Goal: Communication & Community: Ask a question

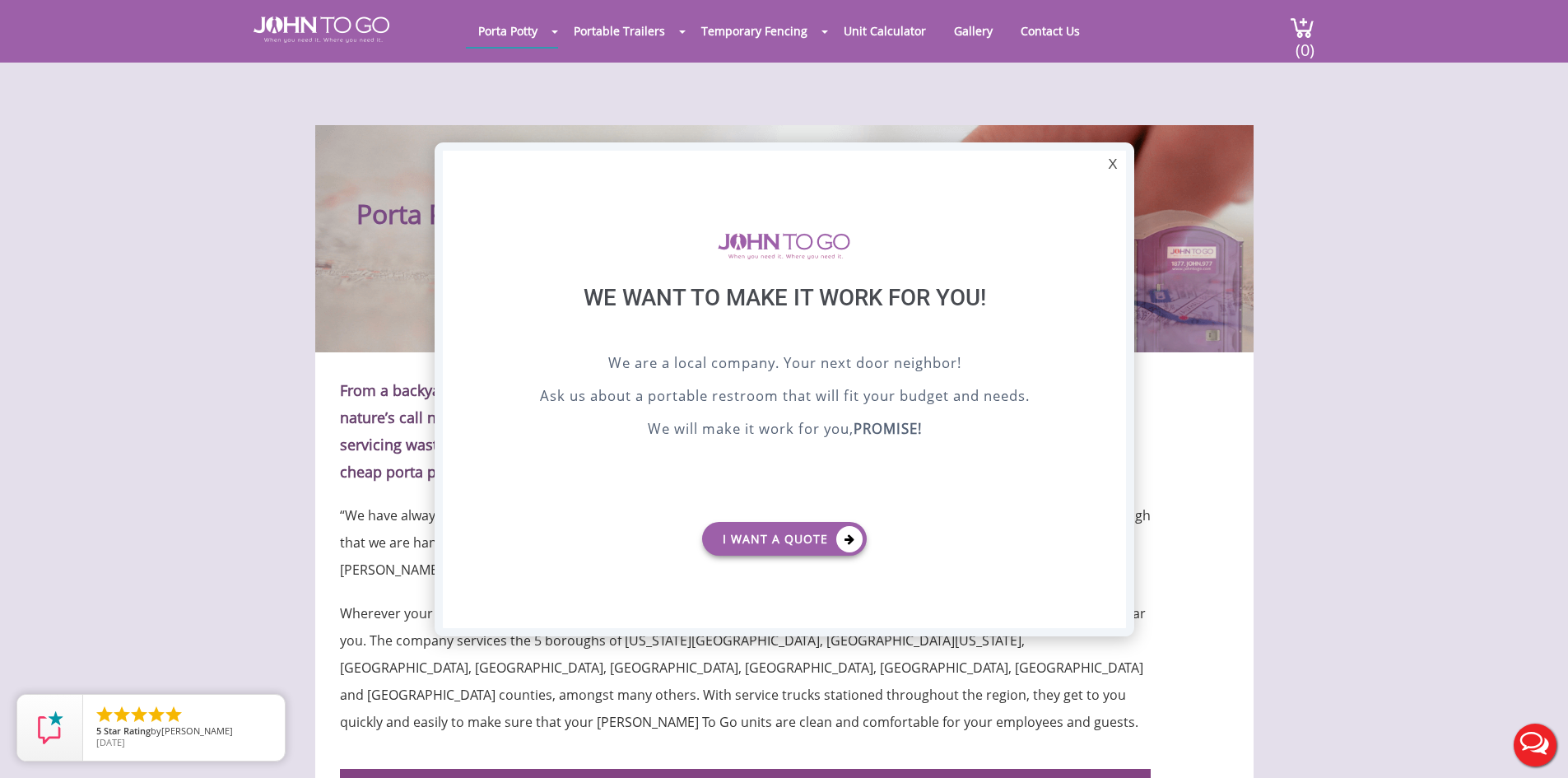
click at [1028, 30] on div at bounding box center [784, 389] width 1568 height 778
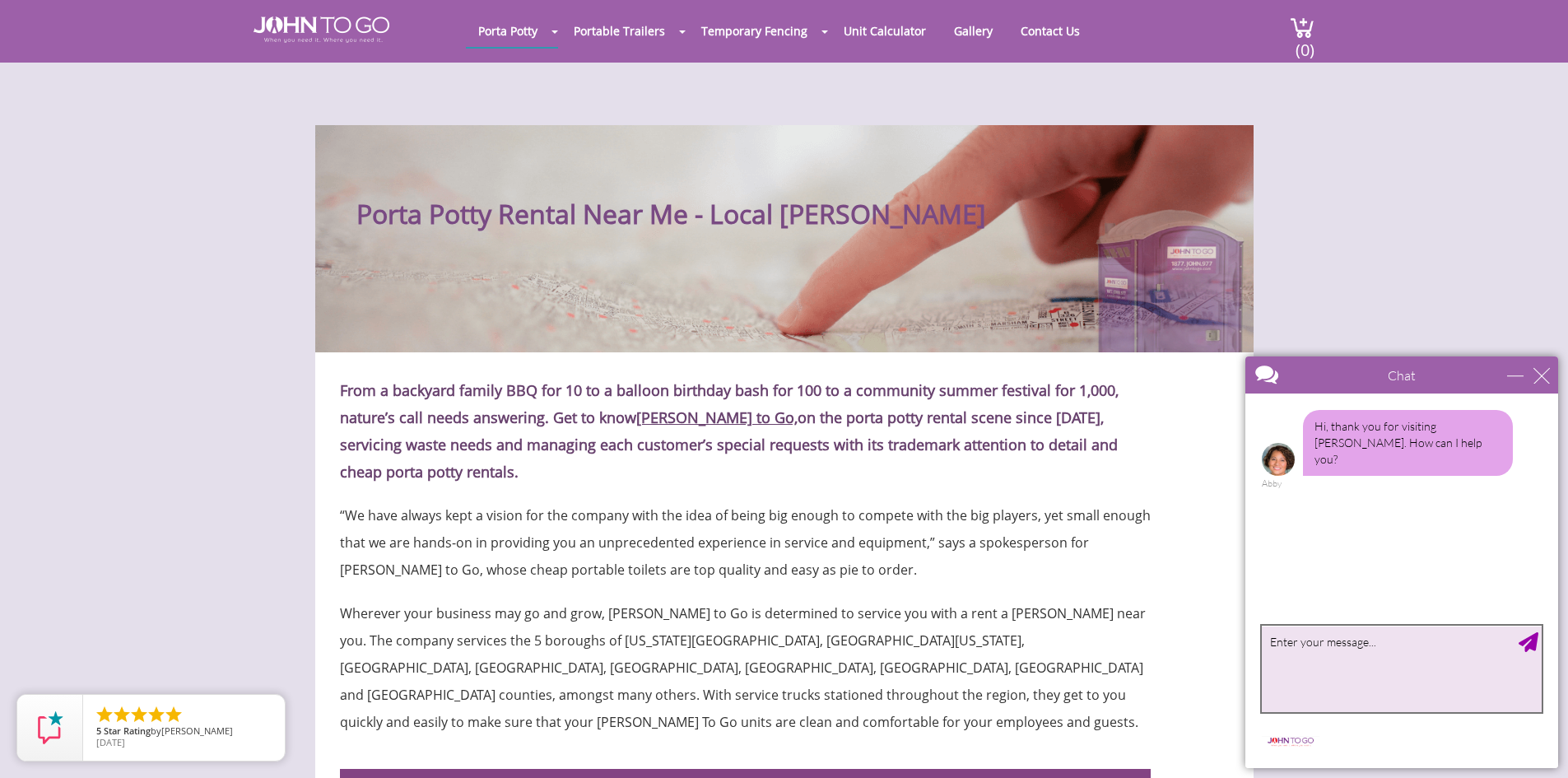
click at [1382, 676] on textarea "type your message" at bounding box center [1401, 669] width 280 height 86
click at [1384, 680] on textarea "type your message" at bounding box center [1401, 669] width 280 height 86
paste textarea "Lo ipsu do Sitamet Consectet adi E se doei tem Incididunt ut Labo Etdolo Magnaa…"
drag, startPoint x: 1467, startPoint y: 696, endPoint x: 1198, endPoint y: 695, distance: 269.0
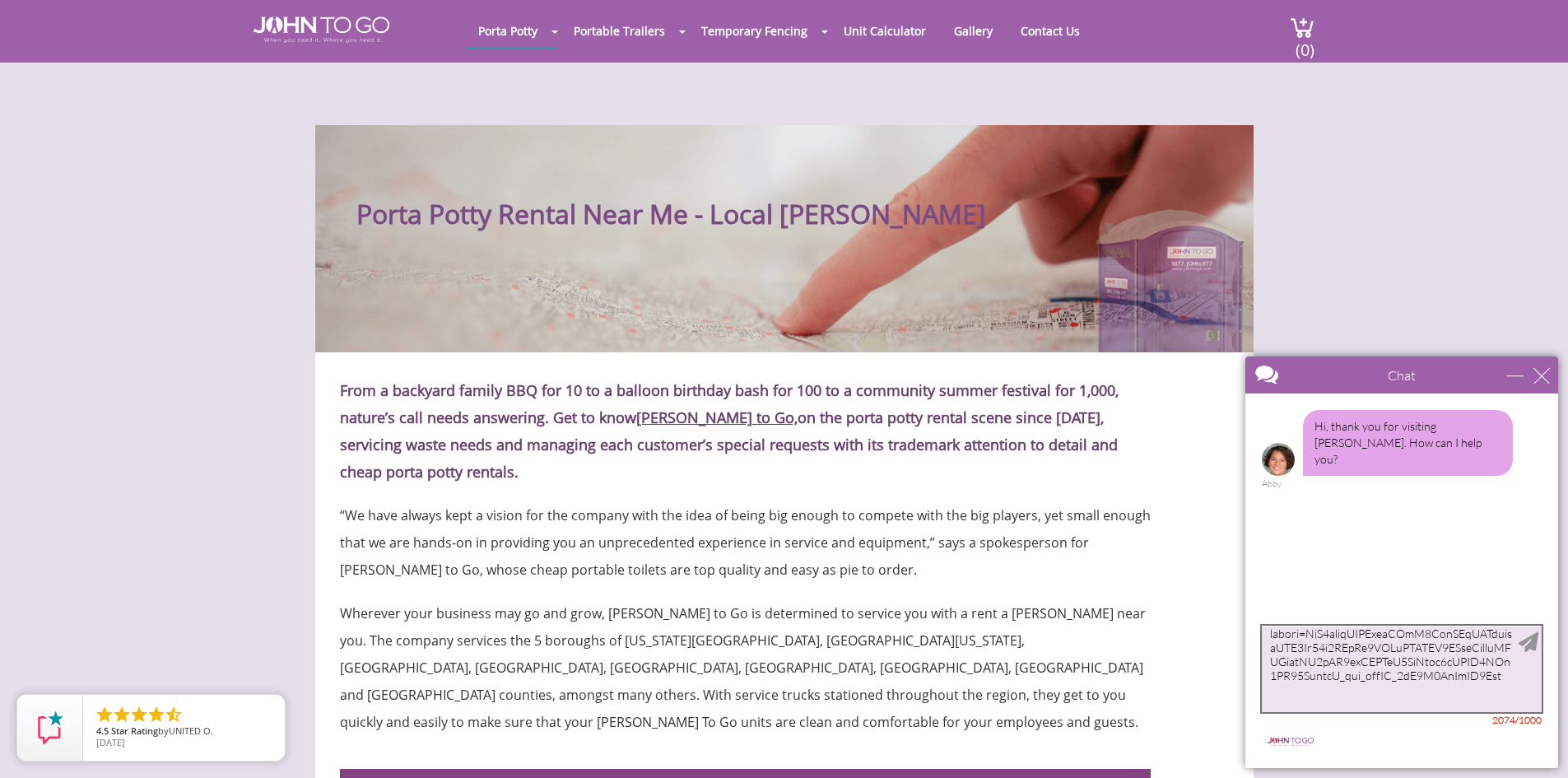
click html "Chat Email Your Question * Email * Your Question * Hi, thank you for visiting […"
click at [1414, 702] on div at bounding box center [1400, 704] width 283 height 3
drag, startPoint x: 1384, startPoint y: 674, endPoint x: 1270, endPoint y: 666, distance: 114.3
click at [1270, 666] on textarea "type your message" at bounding box center [1401, 669] width 280 height 86
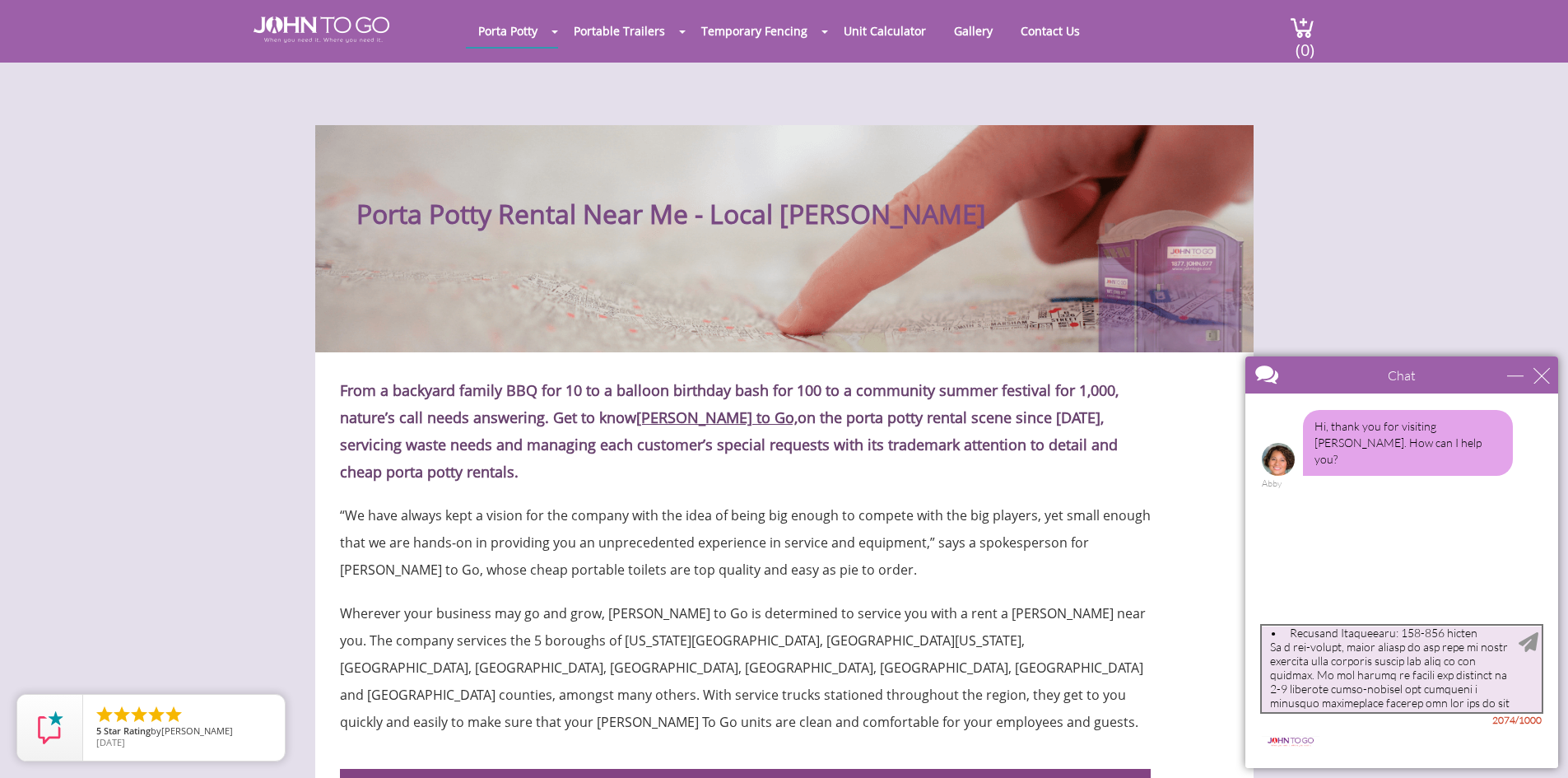
click at [1268, 652] on textarea "type your message" at bounding box center [1401, 669] width 280 height 86
drag, startPoint x: 1269, startPoint y: 662, endPoint x: 1517, endPoint y: 769, distance: 270.1
click at [1517, 769] on body "Chat Email Your Question * Email * Your Question * Hi, thank you for visiting […" at bounding box center [1401, 562] width 332 height 431
type textarea "My name is [PERSON_NAME] and I am with the Determined to Rise Animal Foundation…"
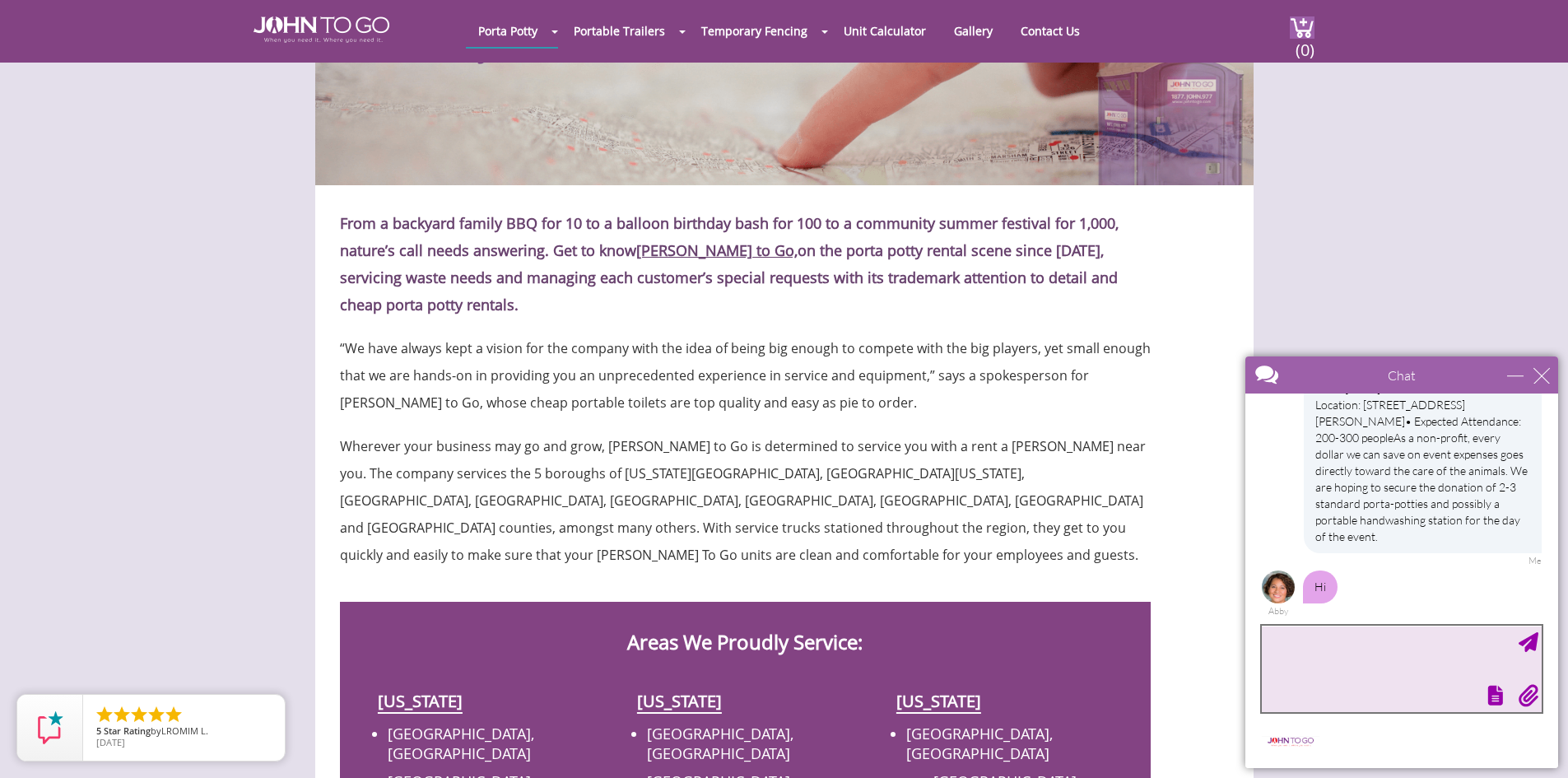
scroll to position [0, 0]
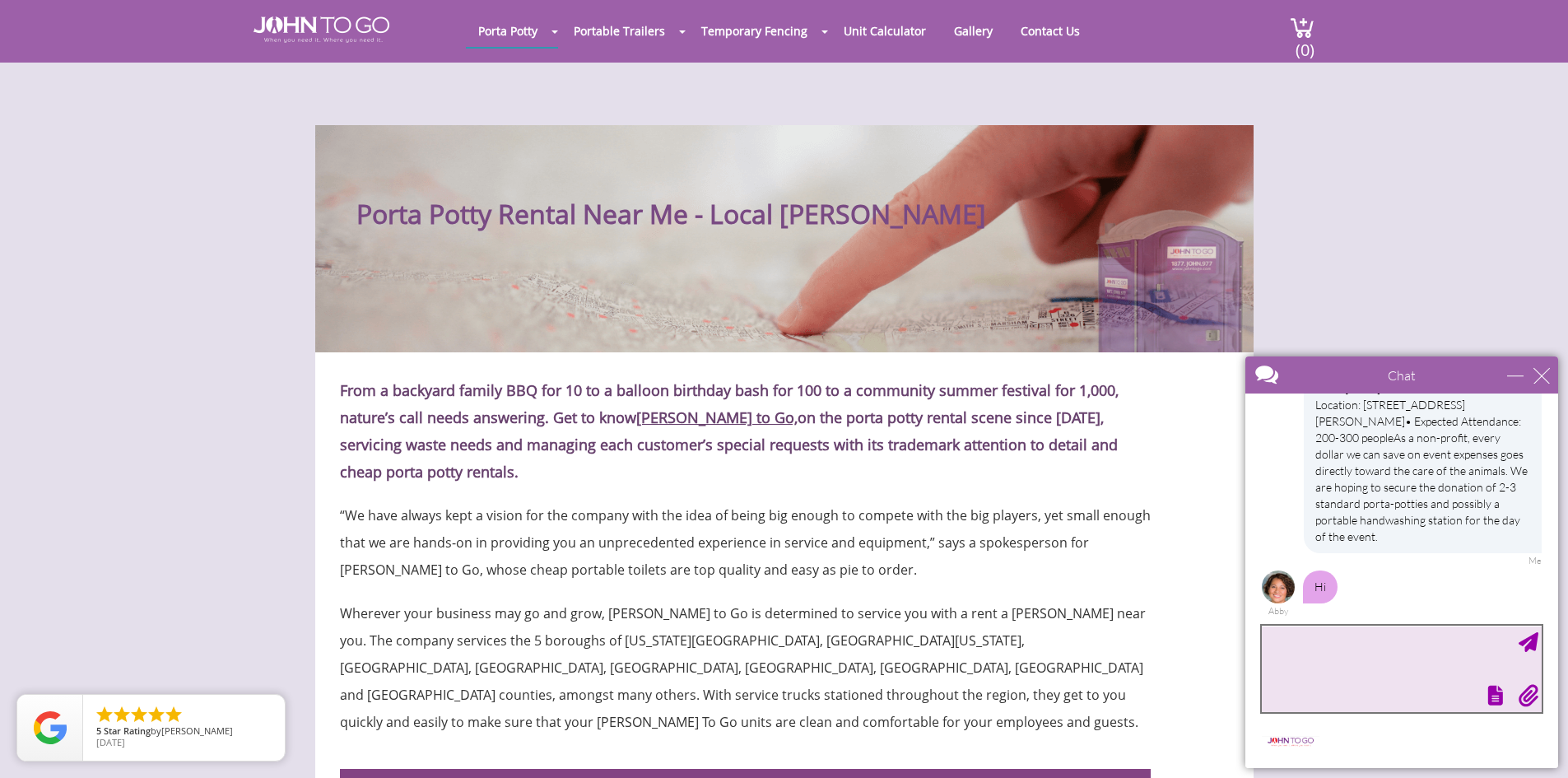
click at [1346, 666] on textarea "type your message" at bounding box center [1401, 669] width 280 height 86
type textarea "hi"
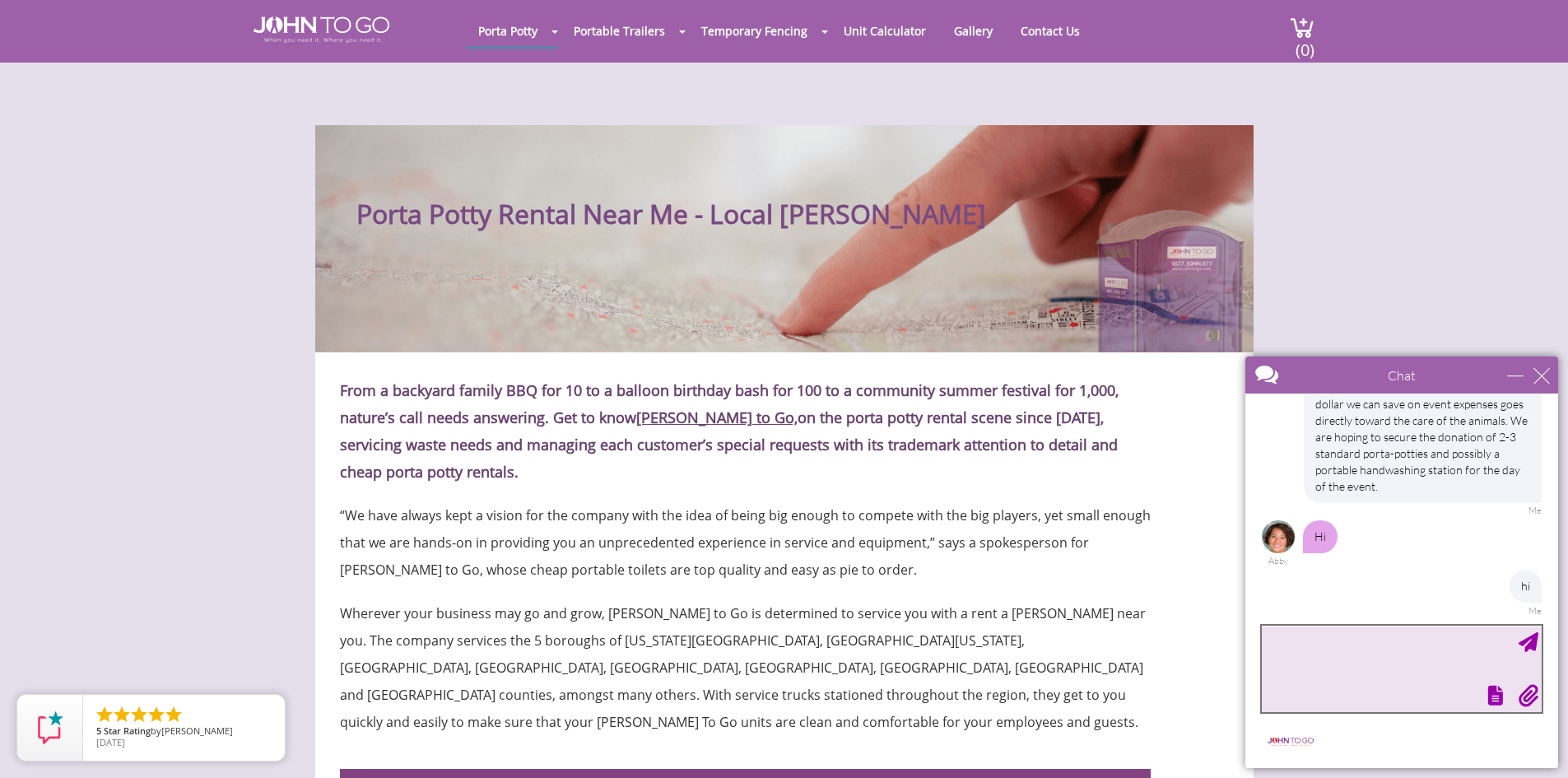
scroll to position [501, 0]
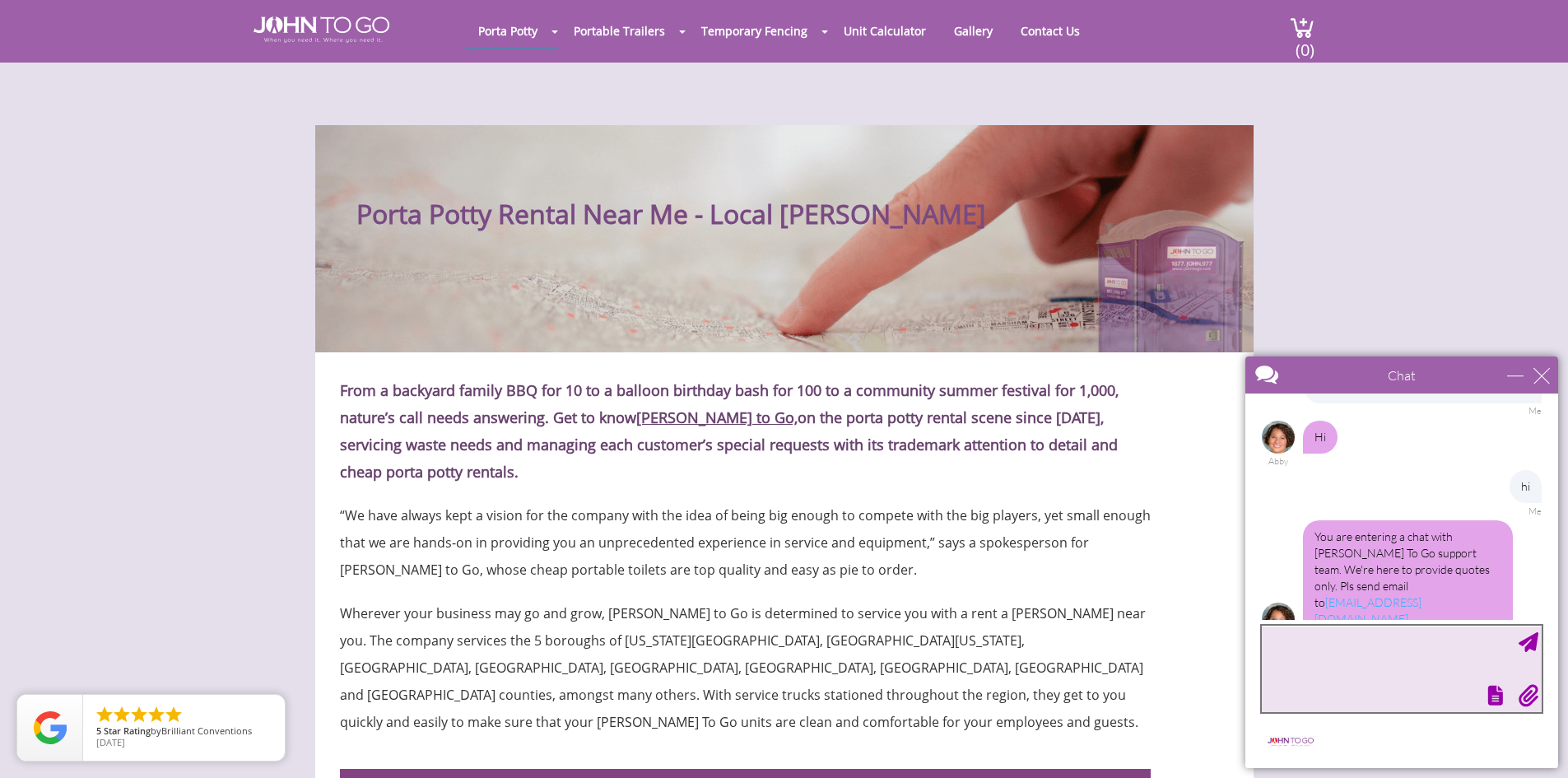
click at [1382, 679] on textarea "type your message" at bounding box center [1401, 669] width 280 height 86
click at [1541, 375] on div "close" at bounding box center [1541, 375] width 16 height 16
type input "Continue Chat"
type input "End Chat"
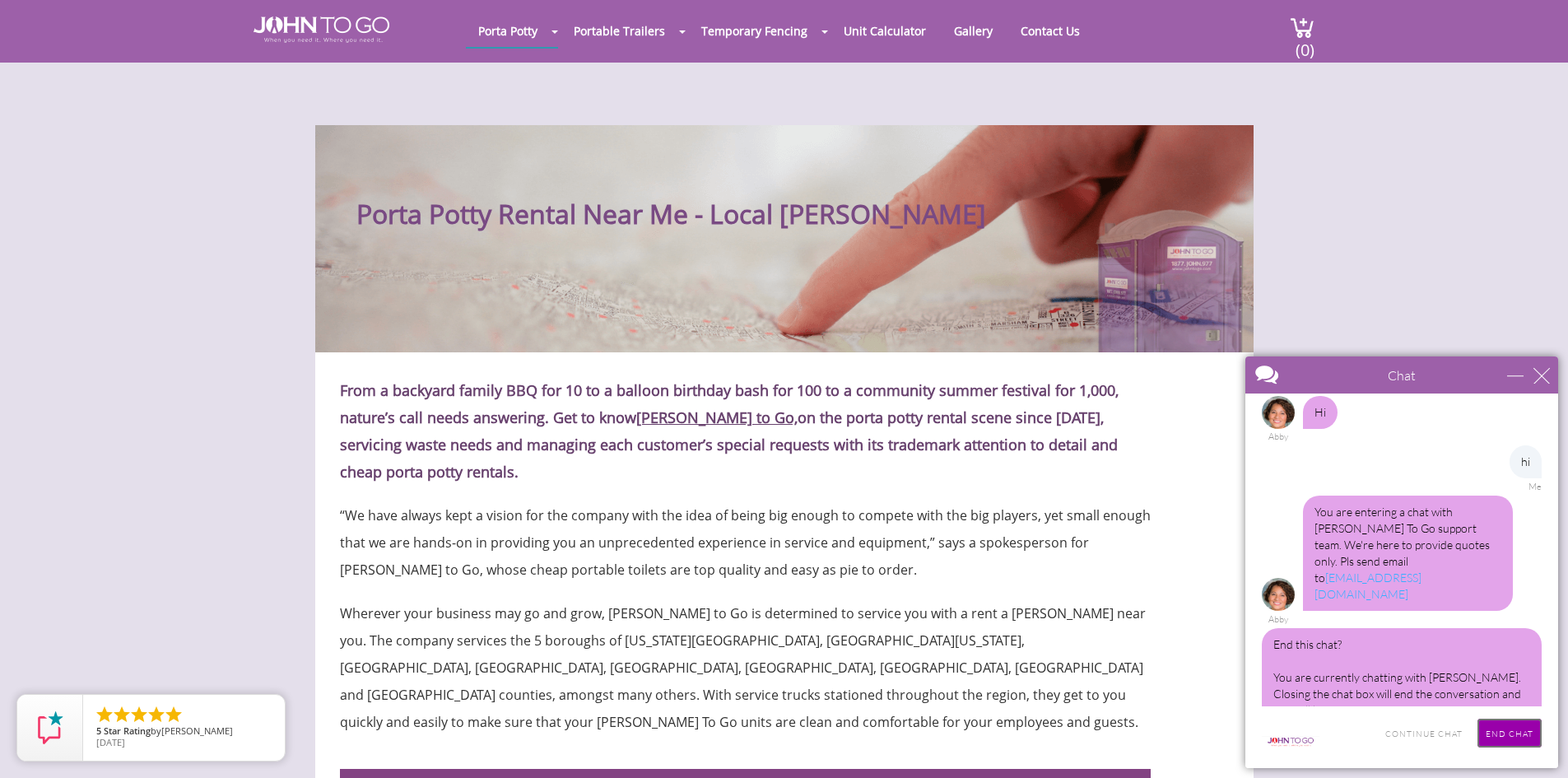
click at [1516, 747] on input "End Chat" at bounding box center [1510, 733] width 64 height 29
